Goal: Transaction & Acquisition: Purchase product/service

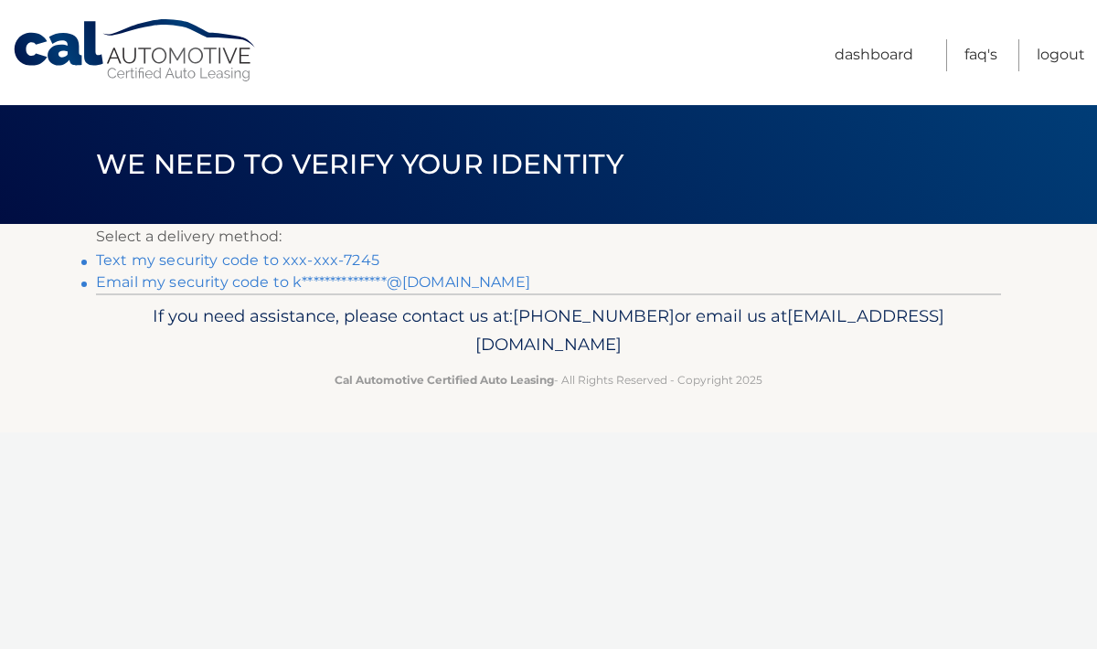
click at [309, 260] on link "Text my security code to xxx-xxx-7245" at bounding box center [237, 259] width 283 height 17
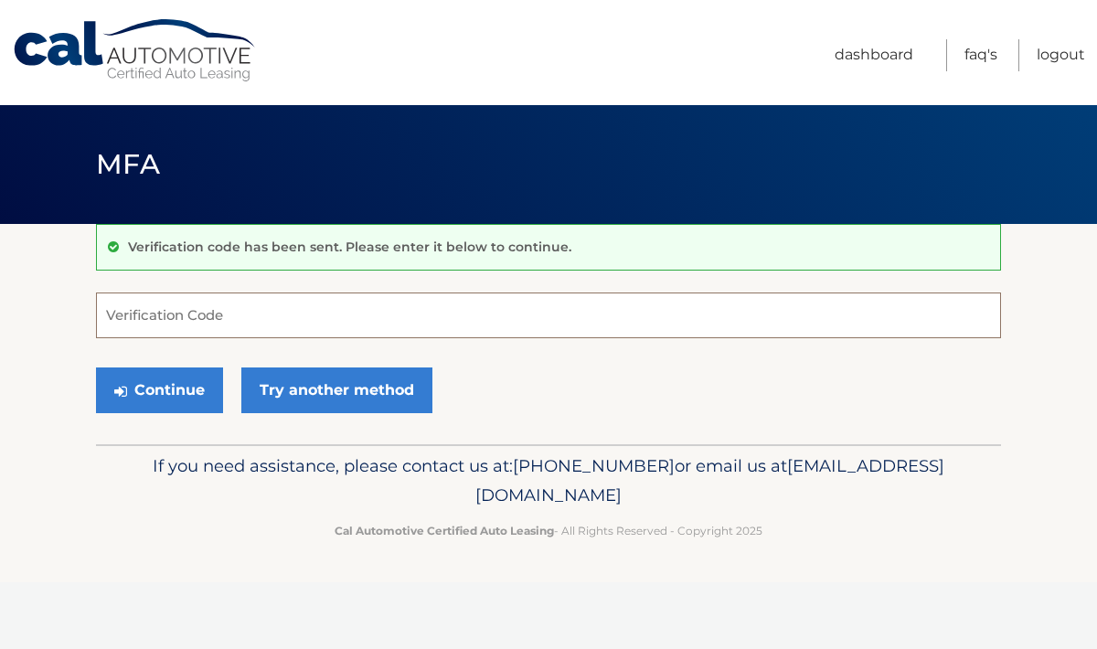
click at [206, 304] on input "Verification Code" at bounding box center [548, 315] width 905 height 46
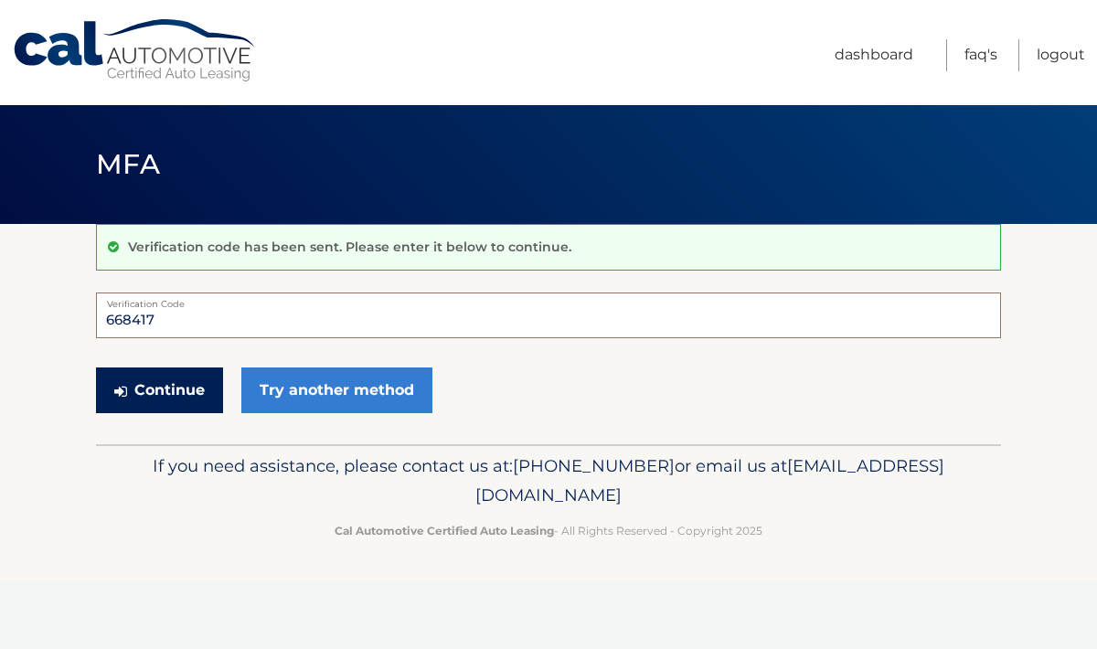
type input "668417"
click at [154, 378] on button "Continue" at bounding box center [159, 390] width 127 height 46
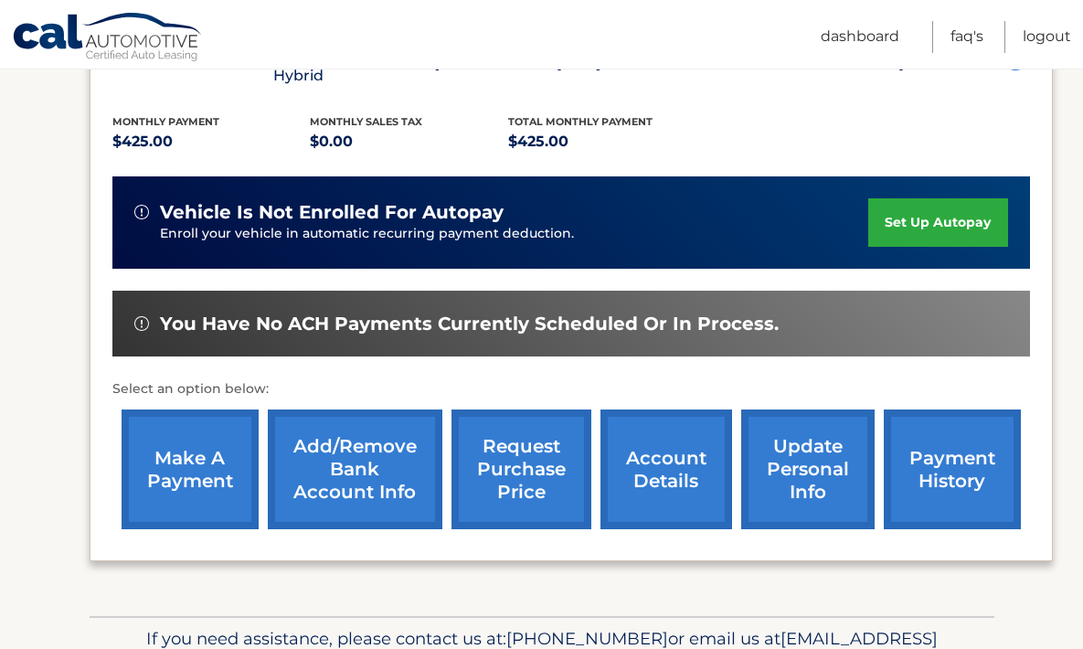
scroll to position [431, 0]
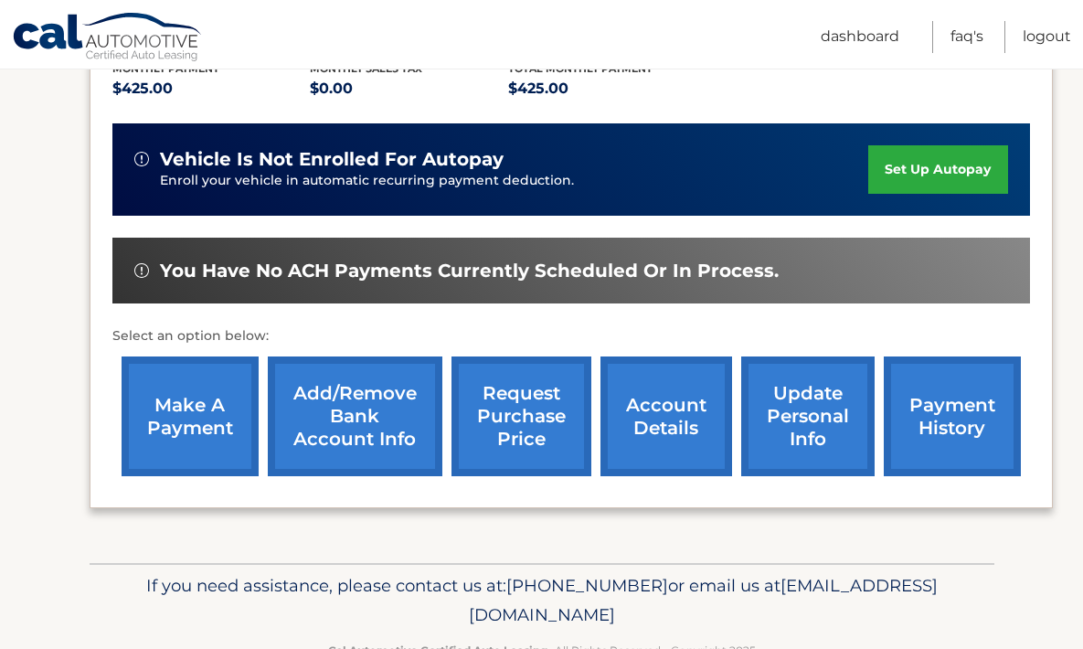
click at [944, 408] on link "payment history" at bounding box center [952, 416] width 137 height 120
click at [235, 370] on link "make a payment" at bounding box center [190, 416] width 137 height 120
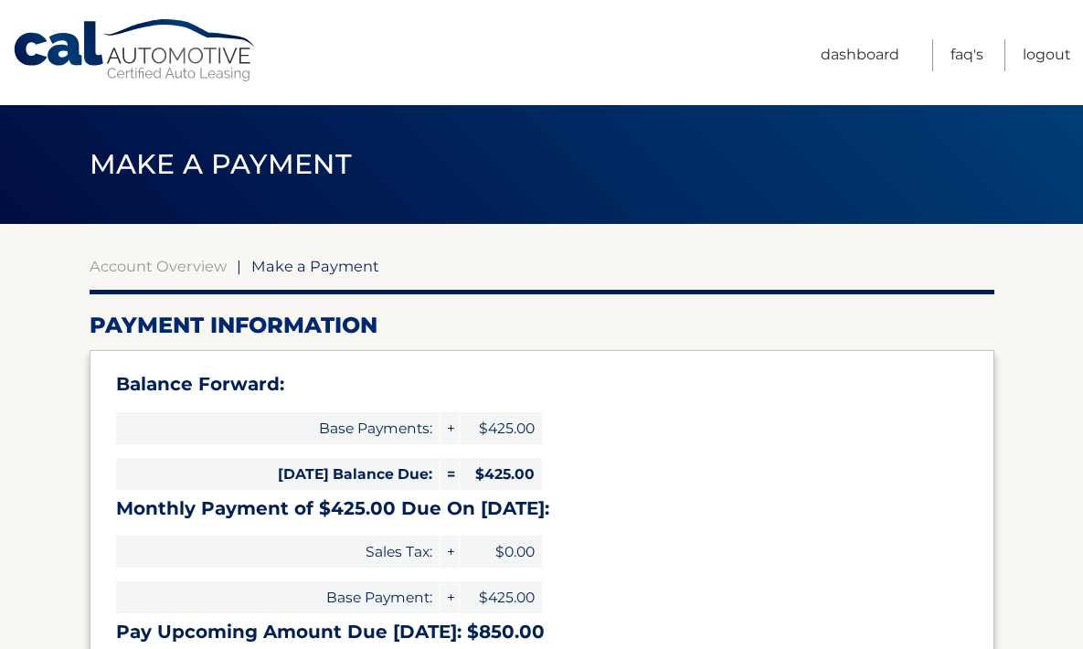
select select "YTk2YTgyMzItM2RjYi00MmQyLThjNjEtNGNkODdhOTdhY2Q3"
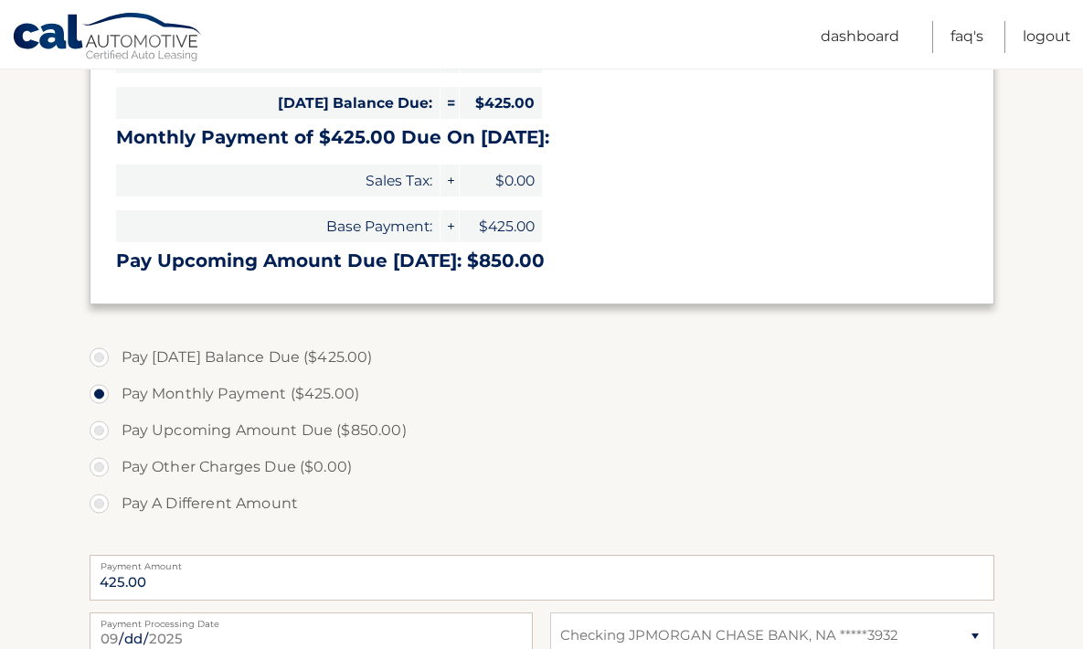
scroll to position [375, 0]
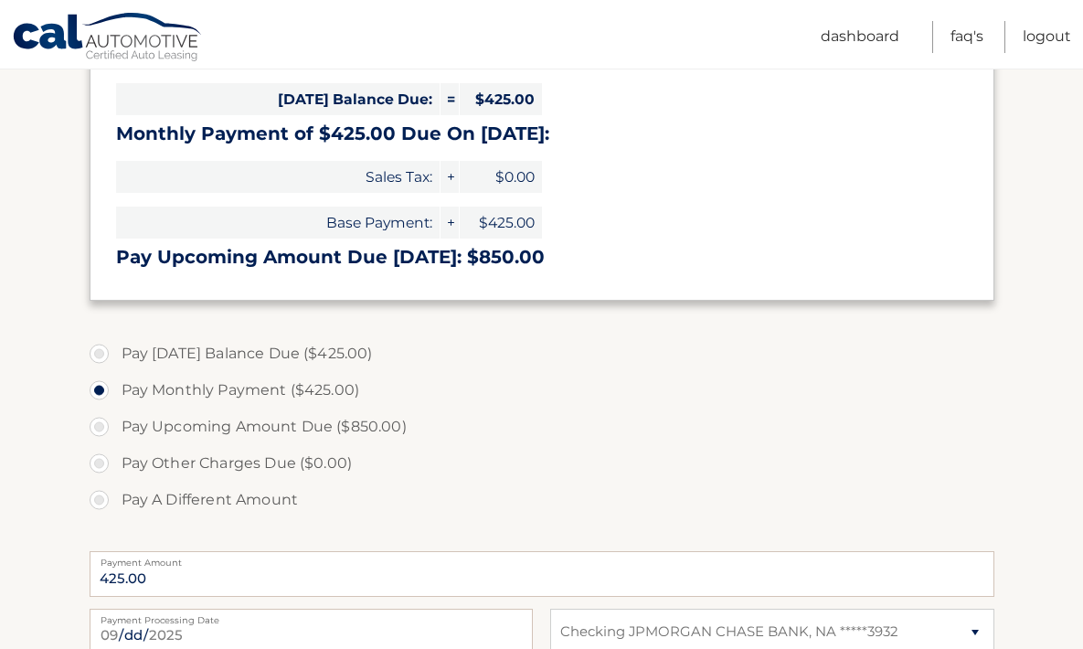
click at [99, 349] on label "Pay Today's Balance Due ($425.00)" at bounding box center [542, 353] width 905 height 37
click at [99, 349] on input "Pay Today's Balance Due ($425.00)" at bounding box center [106, 349] width 18 height 29
radio input "true"
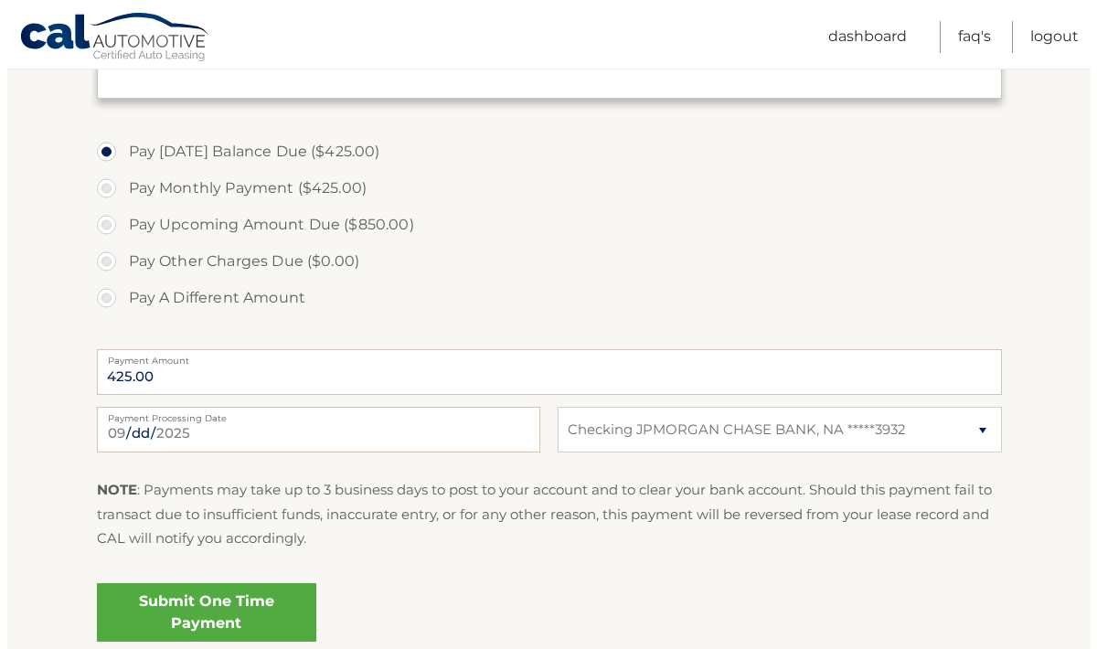
scroll to position [735, 0]
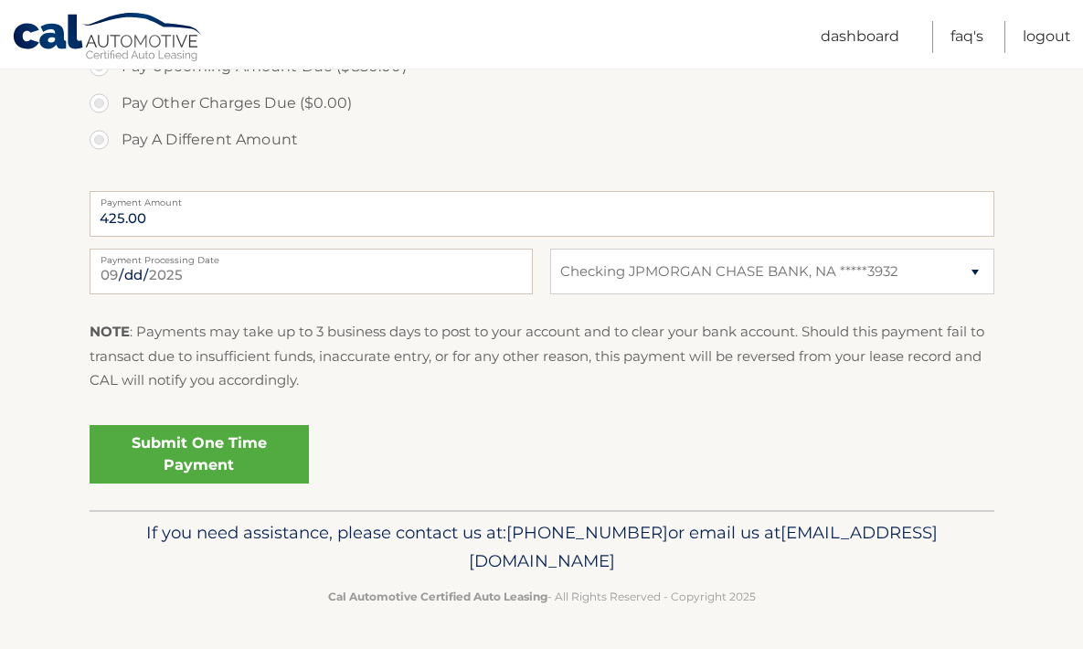
click at [214, 472] on link "Submit One Time Payment" at bounding box center [199, 454] width 219 height 58
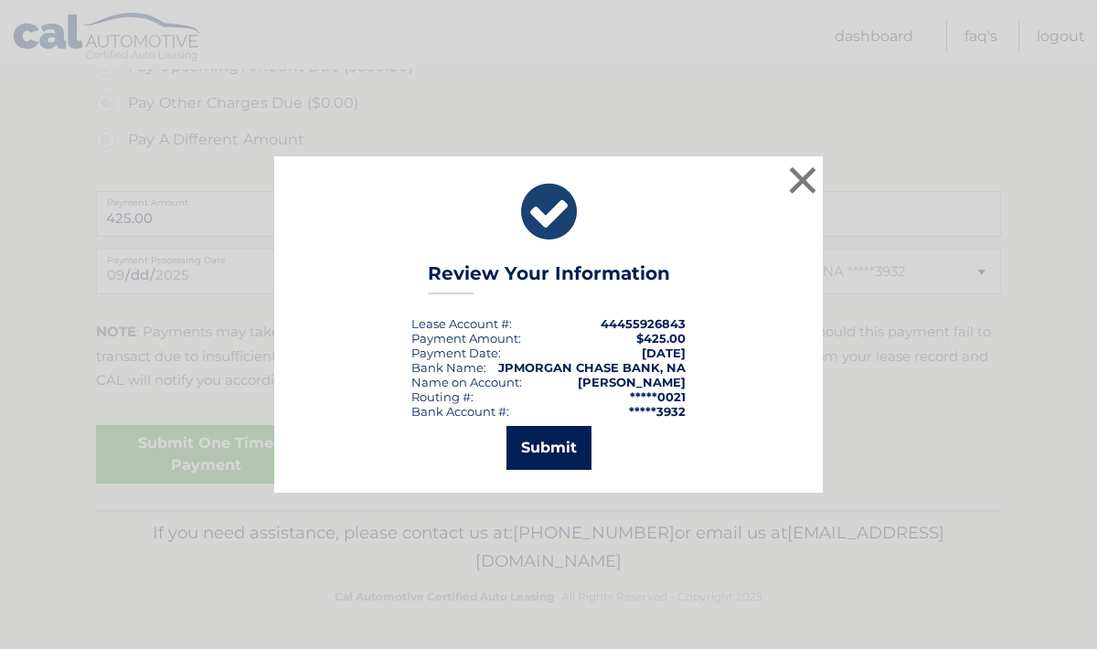
click at [575, 434] on button "Submit" at bounding box center [548, 448] width 85 height 44
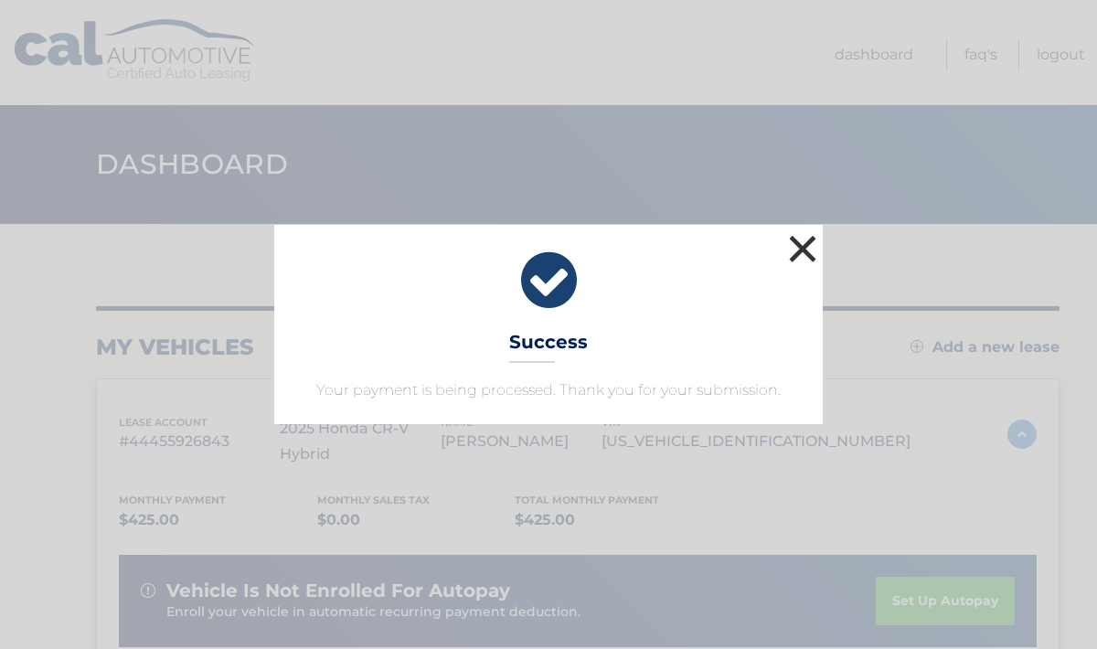
click at [796, 253] on button "×" at bounding box center [802, 248] width 37 height 37
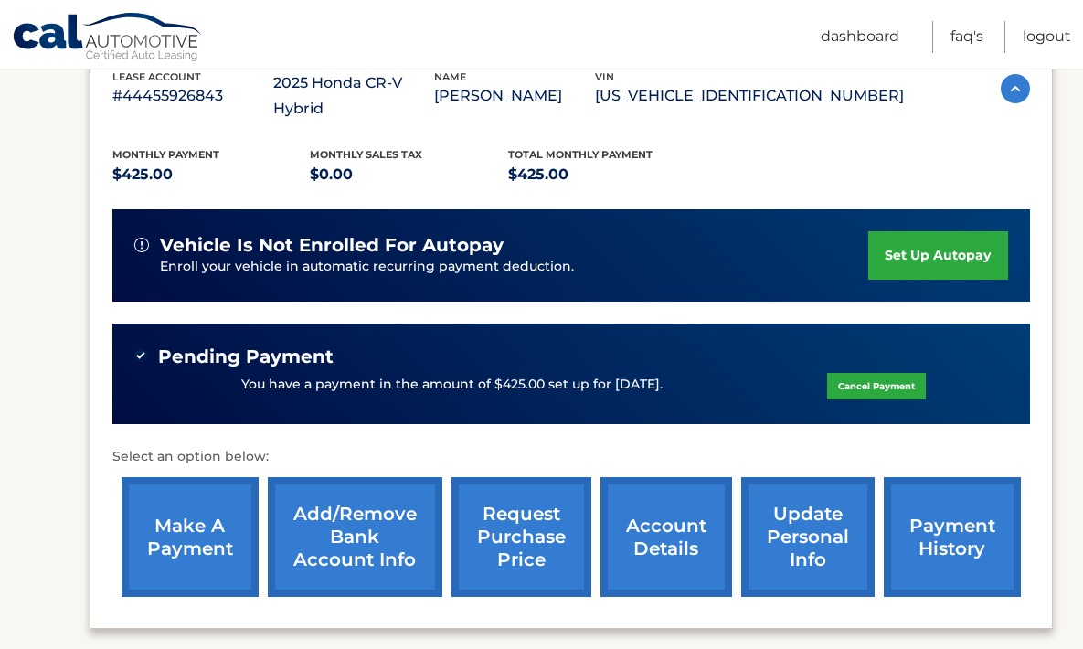
scroll to position [346, 0]
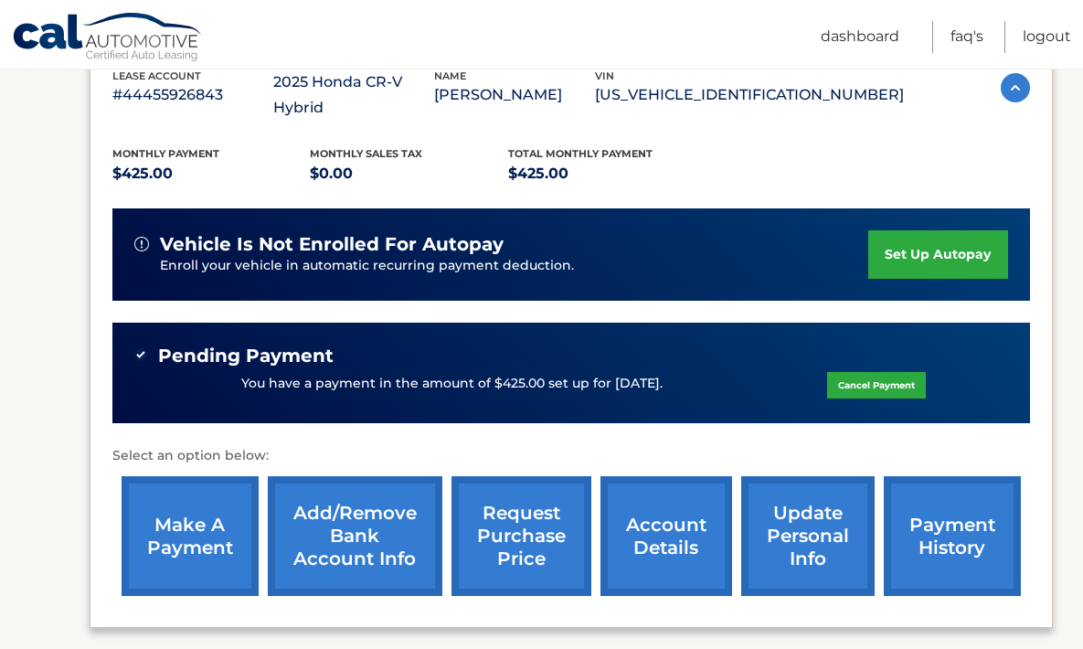
click at [1047, 18] on ul "Dashboard FAQ's Logout" at bounding box center [946, 34] width 250 height 69
click at [1045, 40] on link "Logout" at bounding box center [1047, 37] width 48 height 32
